Goal: Information Seeking & Learning: Learn about a topic

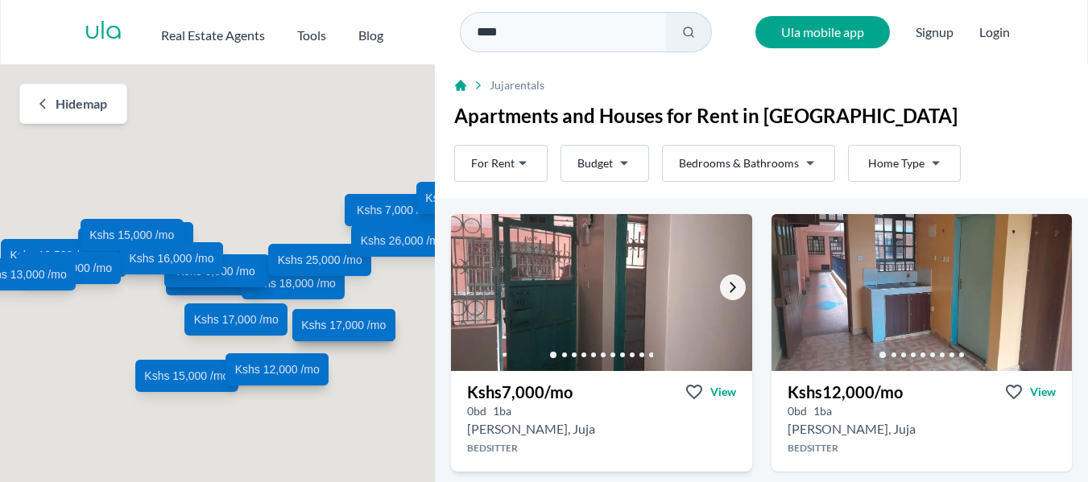
click at [726, 287] on icon "Go to the next property image" at bounding box center [732, 287] width 13 height 13
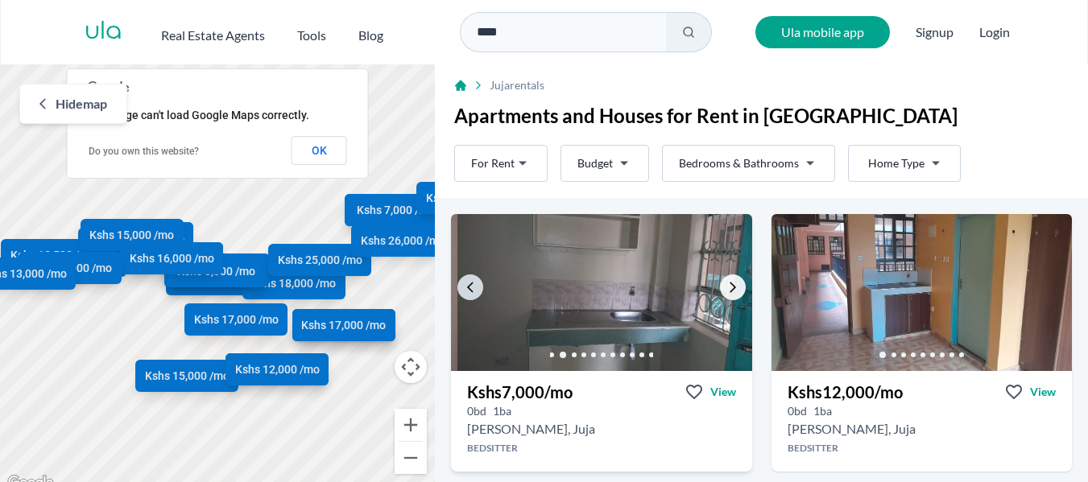
click at [726, 287] on icon "Go to the next property image" at bounding box center [732, 287] width 13 height 13
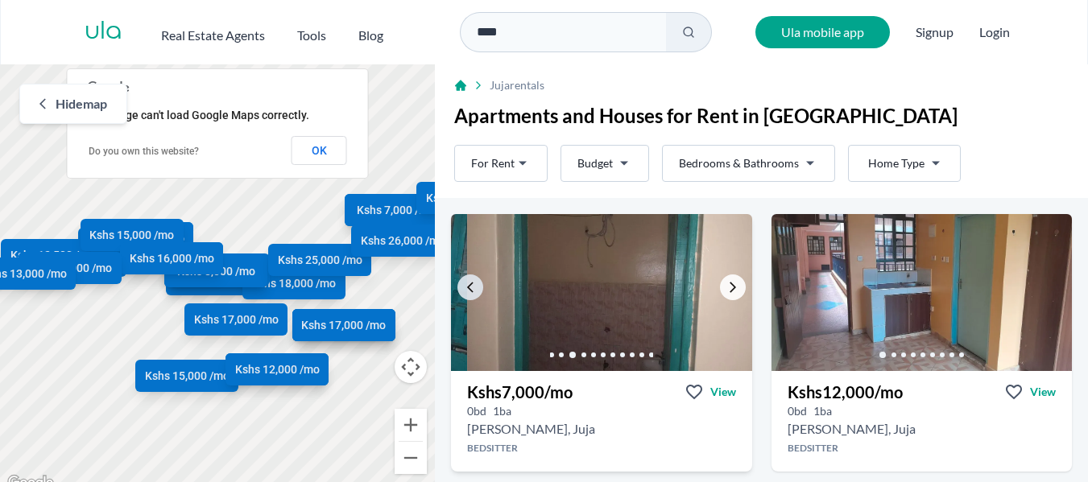
click at [726, 287] on icon "Go to the next property image" at bounding box center [732, 287] width 13 height 13
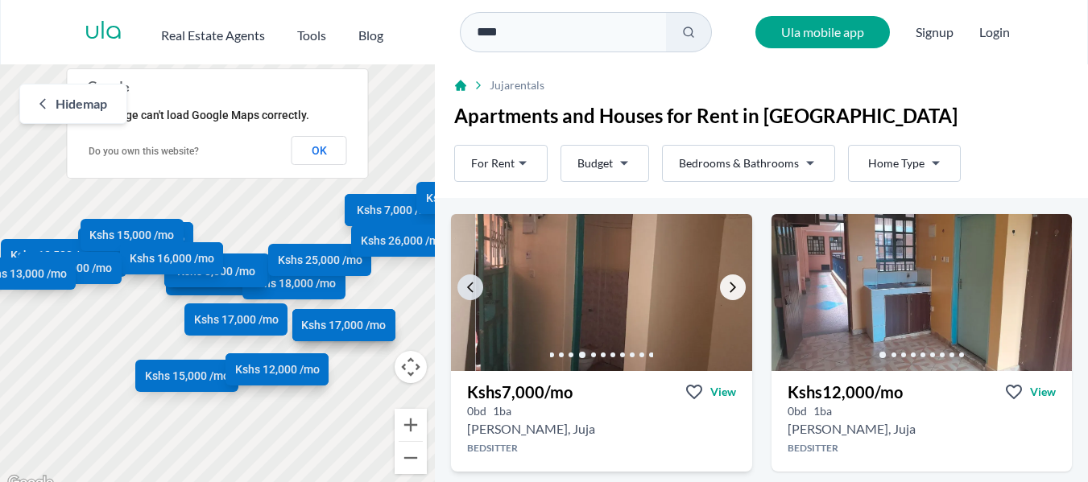
click at [726, 287] on icon "Go to the next property image" at bounding box center [732, 287] width 13 height 13
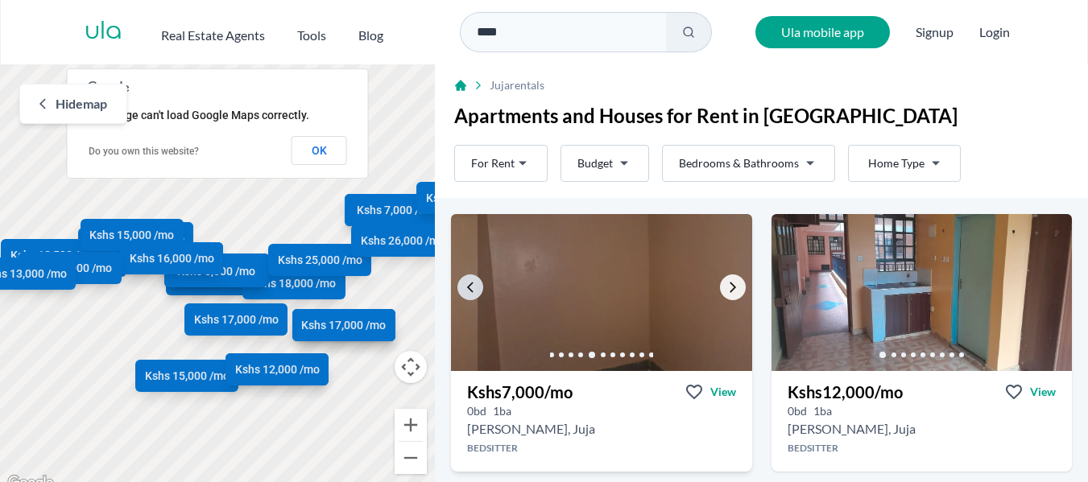
click at [726, 287] on icon "Go to the next property image" at bounding box center [732, 287] width 13 height 13
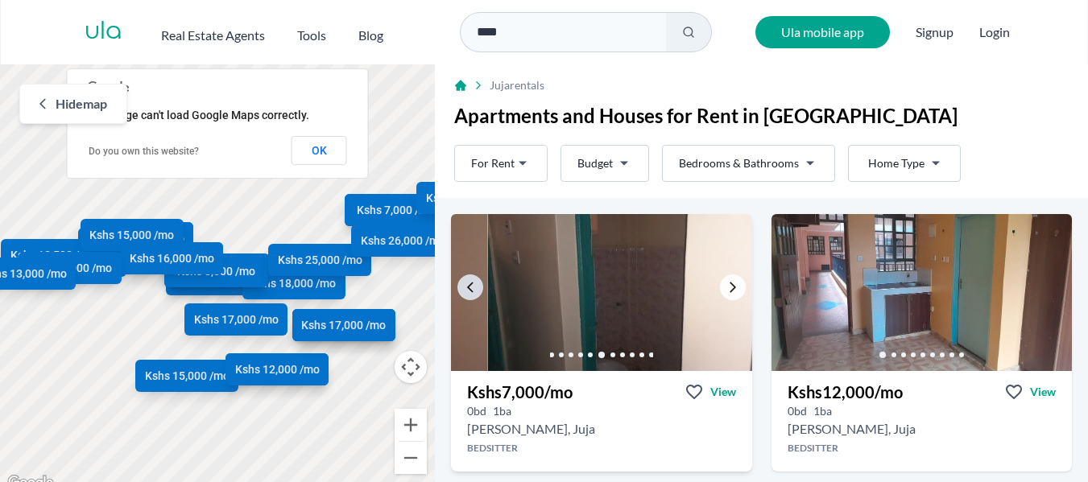
click at [726, 287] on icon "Go to the next property image" at bounding box center [732, 287] width 13 height 13
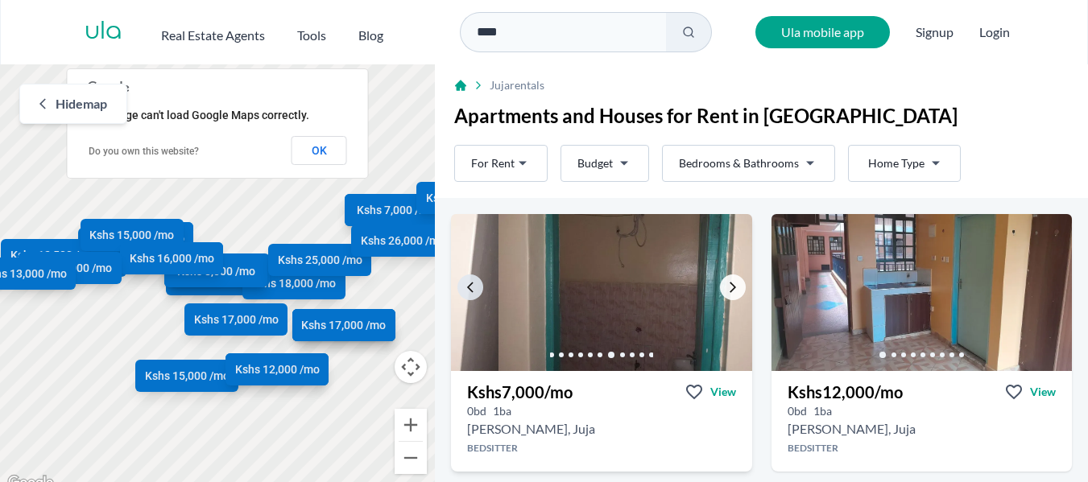
click at [726, 287] on icon "Go to the next property image" at bounding box center [732, 287] width 13 height 13
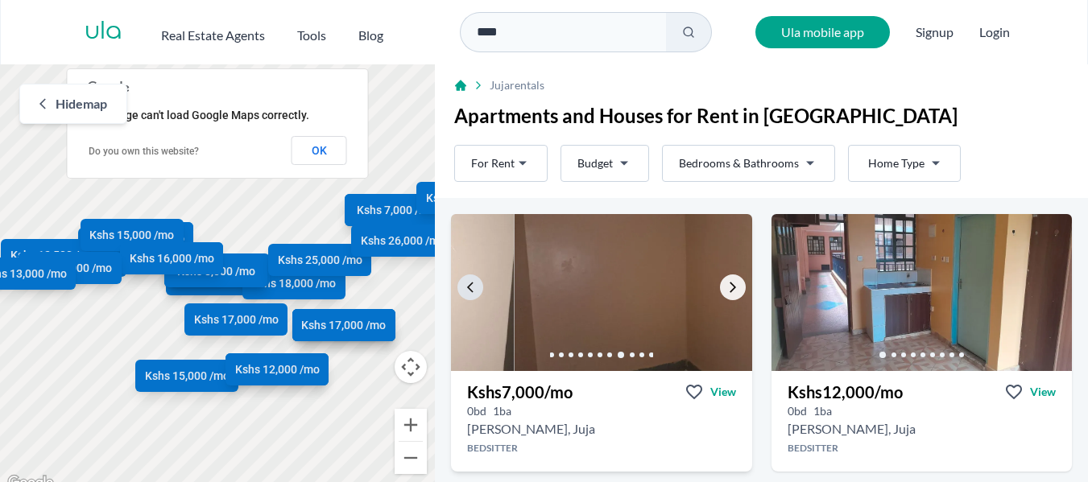
click at [726, 287] on icon "Go to the next property image" at bounding box center [732, 287] width 13 height 13
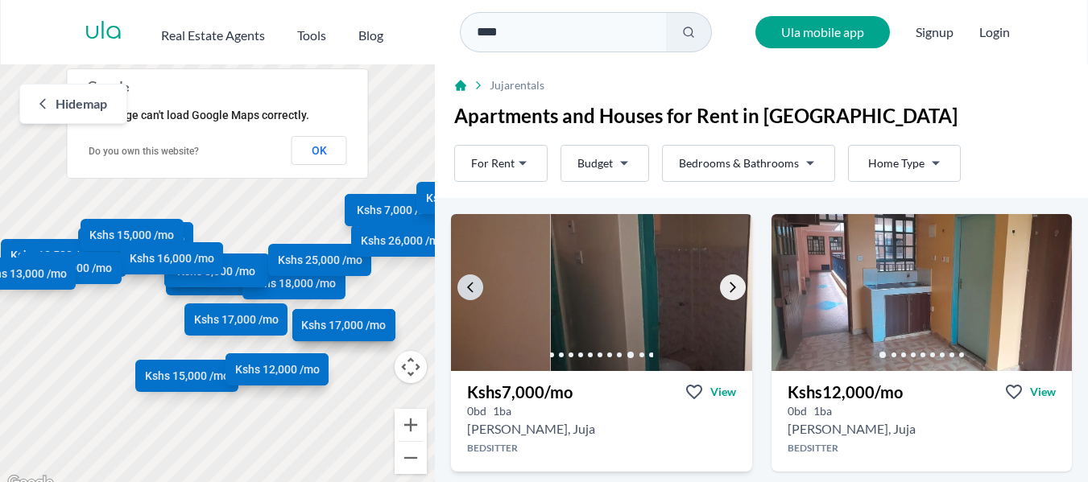
click at [726, 287] on icon "Go to the next property image" at bounding box center [732, 287] width 13 height 13
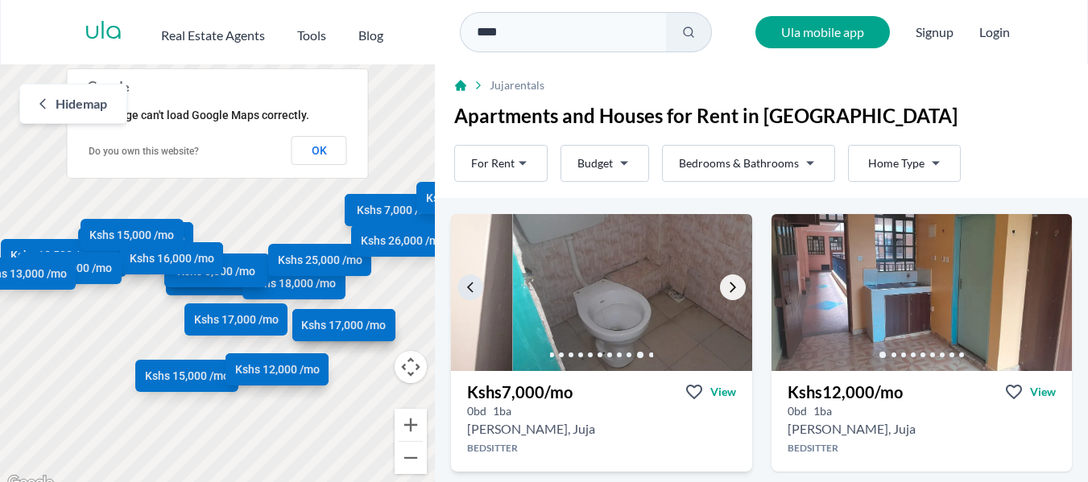
click at [726, 287] on icon "Go to the next property image" at bounding box center [732, 287] width 13 height 13
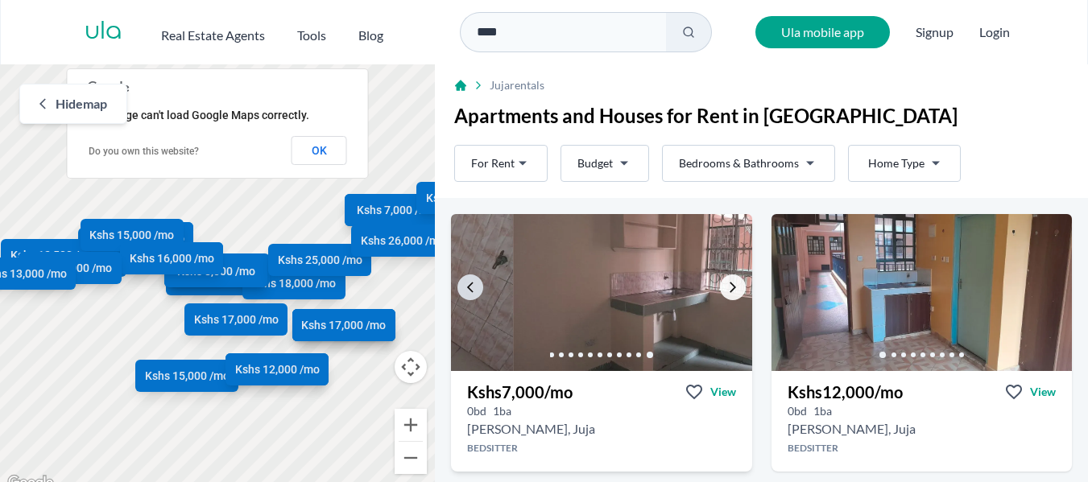
click at [726, 287] on icon "Go to the next property image" at bounding box center [732, 287] width 13 height 13
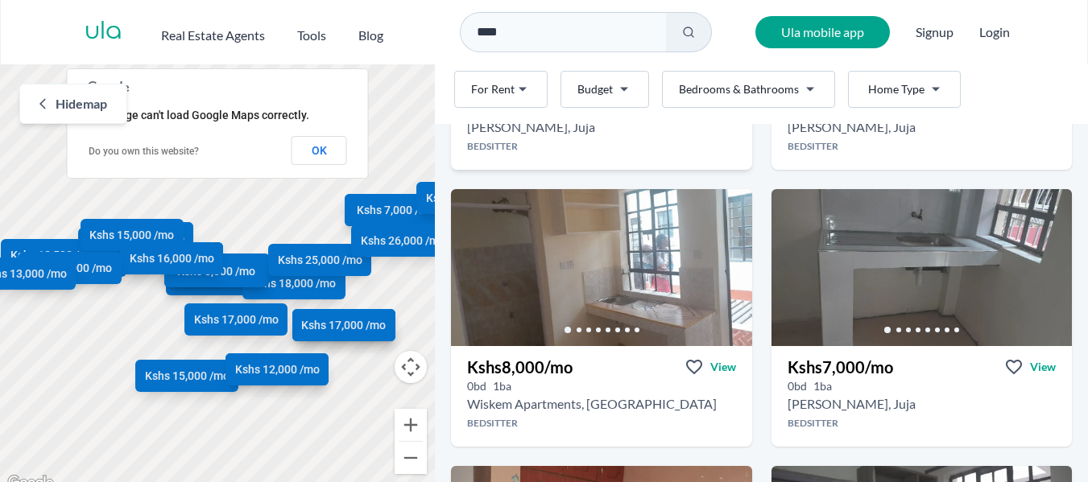
scroll to position [330, 0]
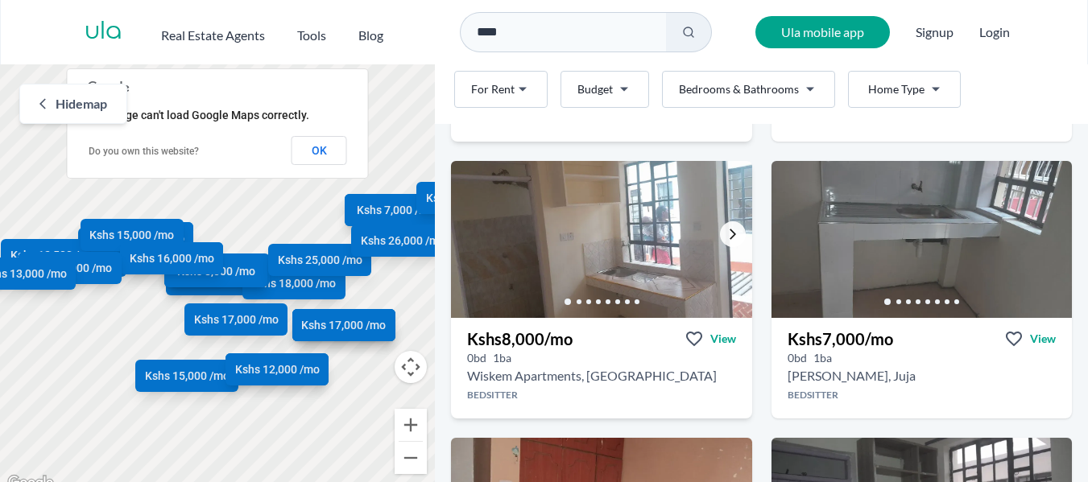
click at [729, 230] on icon "Go to the next property image" at bounding box center [732, 234] width 6 height 10
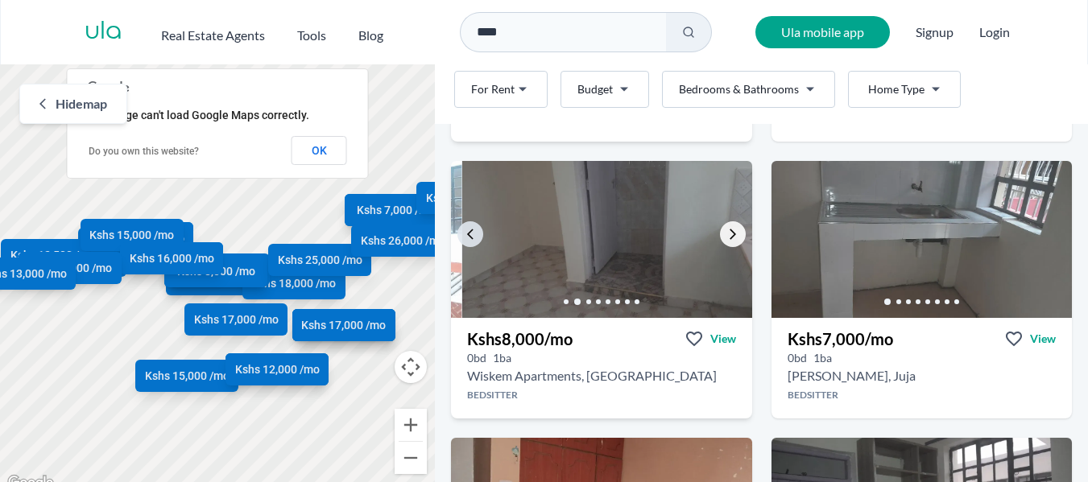
click at [729, 230] on icon "Go to the next property image" at bounding box center [732, 234] width 6 height 10
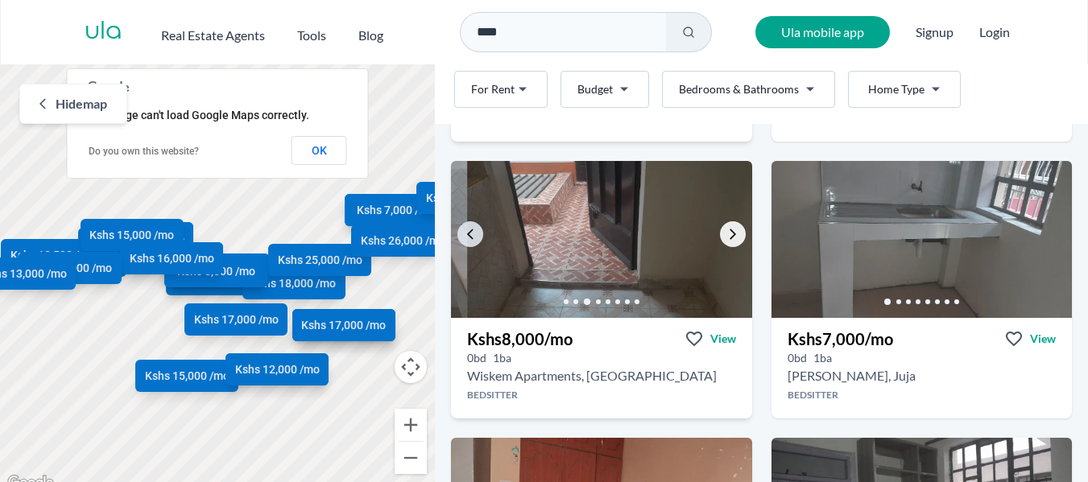
click at [729, 230] on icon "Go to the next property image" at bounding box center [732, 234] width 6 height 10
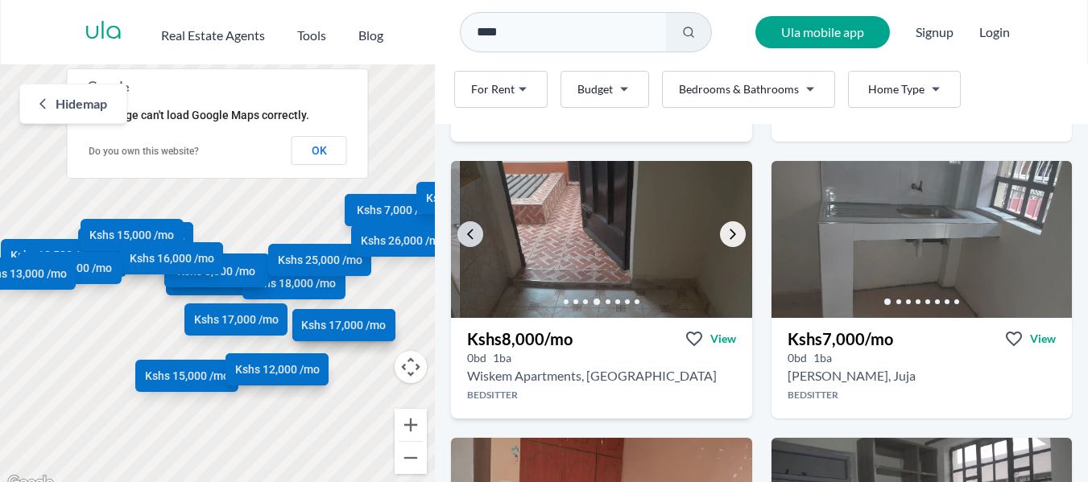
click at [729, 230] on icon "Go to the next property image" at bounding box center [732, 234] width 6 height 10
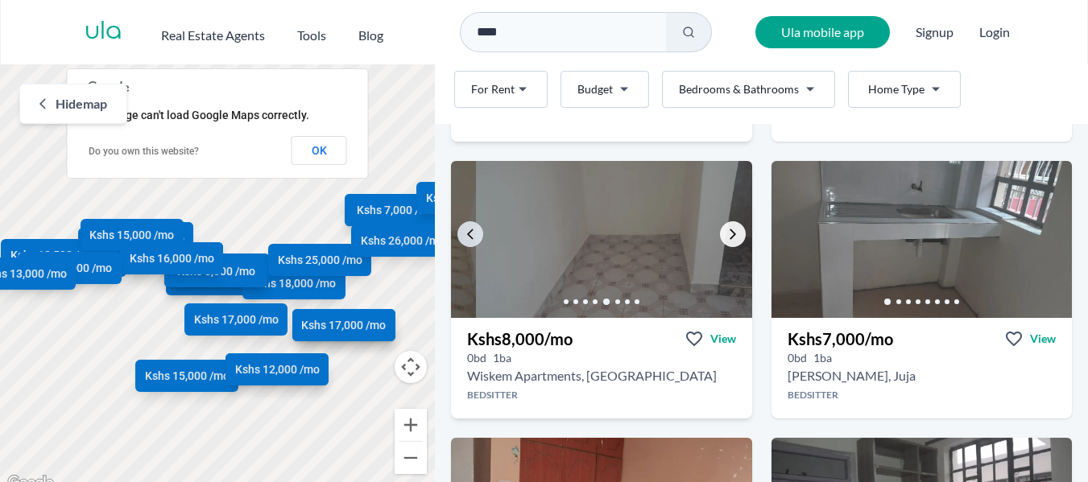
click at [729, 230] on icon "Go to the next property image" at bounding box center [732, 234] width 6 height 10
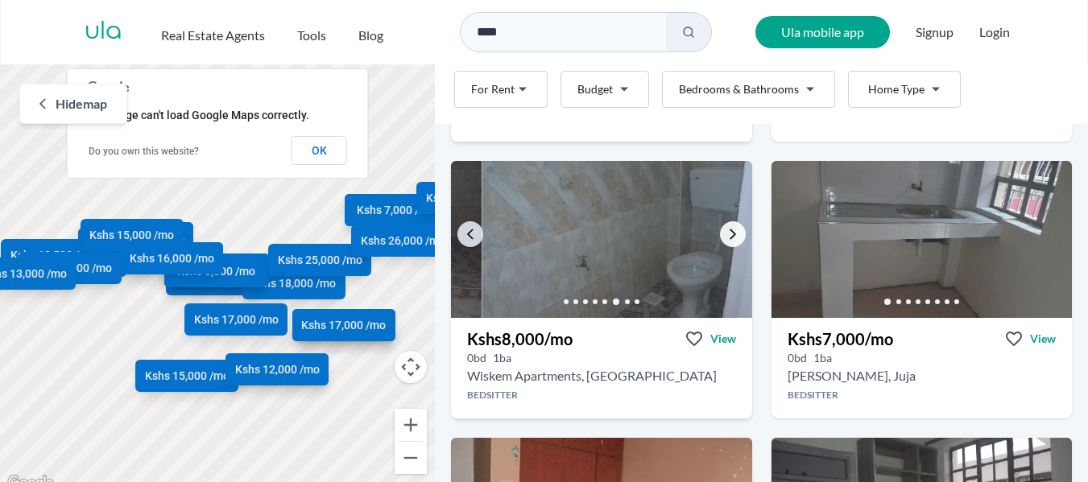
click at [729, 230] on icon "Go to the next property image" at bounding box center [732, 234] width 6 height 10
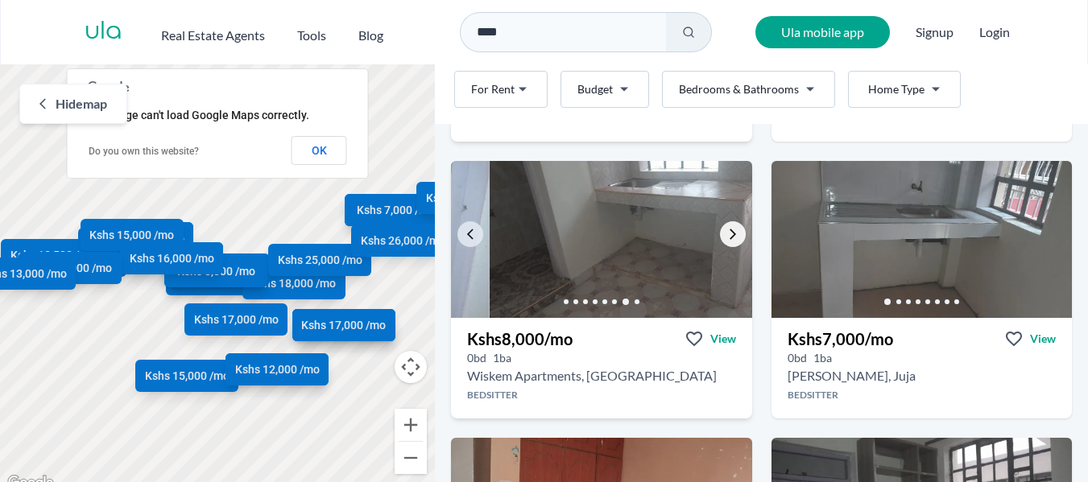
click at [729, 230] on icon "Go to the next property image" at bounding box center [732, 234] width 6 height 10
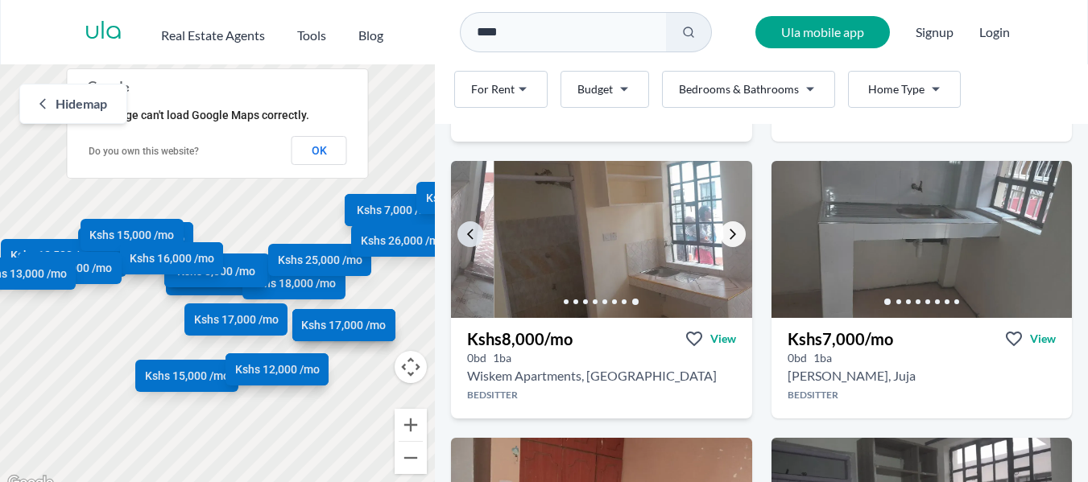
click at [729, 230] on icon "Go to the next property image" at bounding box center [732, 234] width 6 height 10
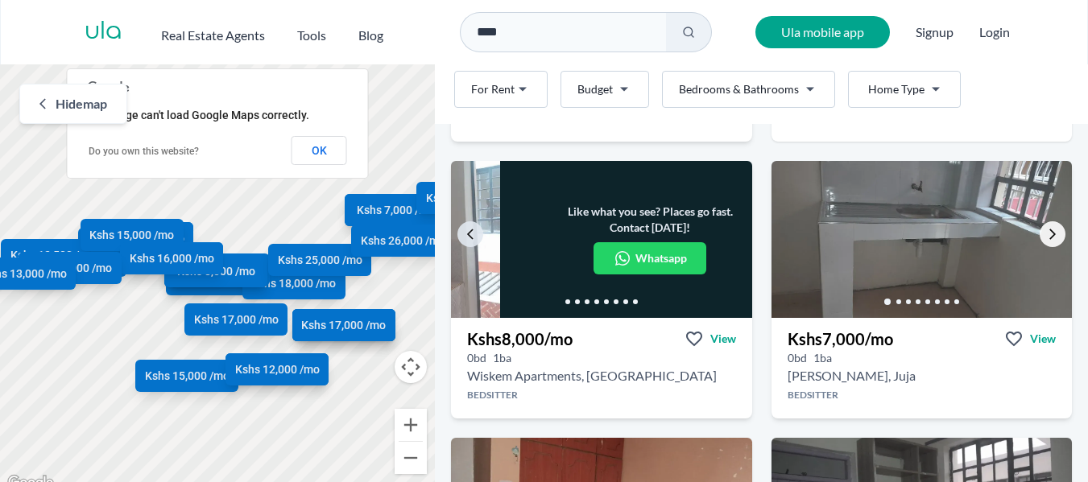
click at [1046, 230] on icon "Go to the next property image" at bounding box center [1052, 234] width 13 height 13
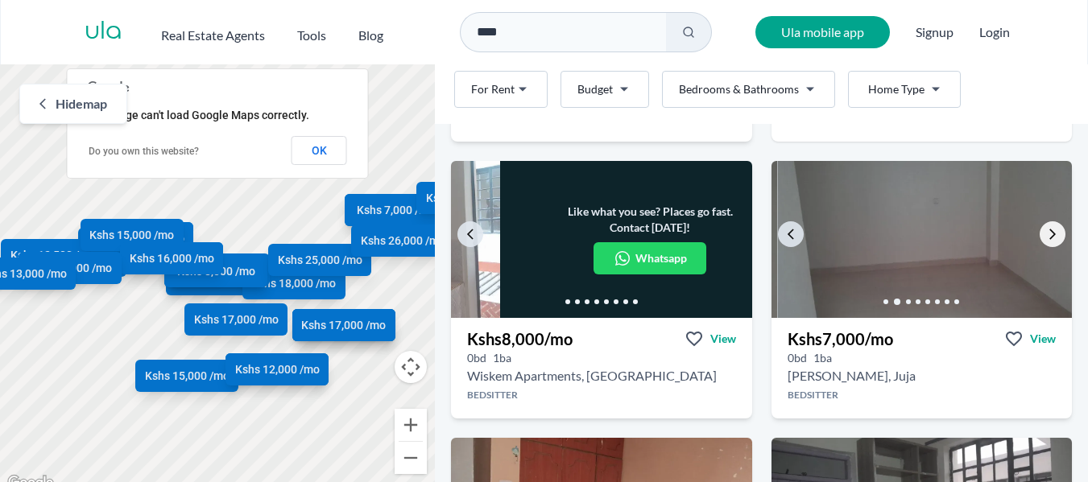
click at [1046, 230] on icon "Go to the next property image" at bounding box center [1052, 234] width 13 height 13
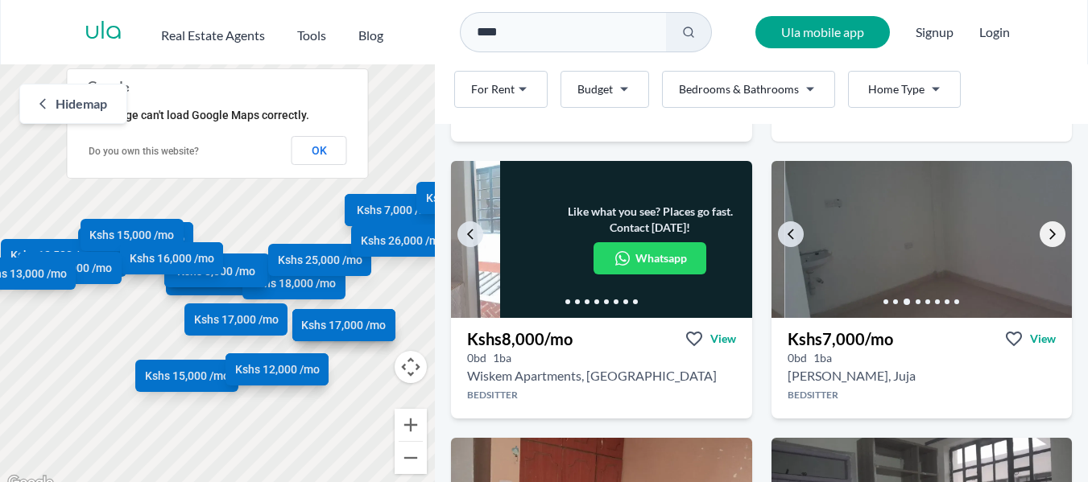
click at [1046, 230] on icon "Go to the next property image" at bounding box center [1052, 234] width 13 height 13
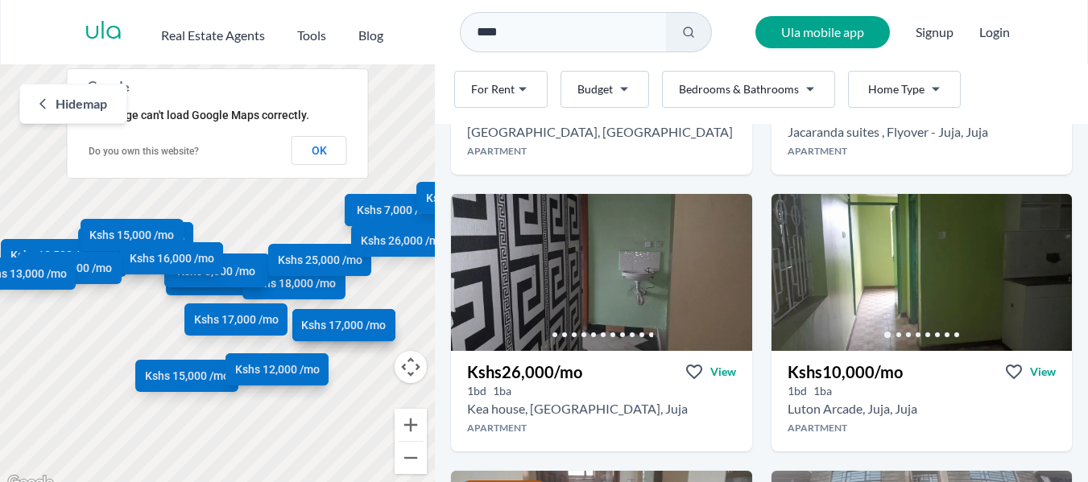
scroll to position [1415, 0]
